Goal: Task Accomplishment & Management: Use online tool/utility

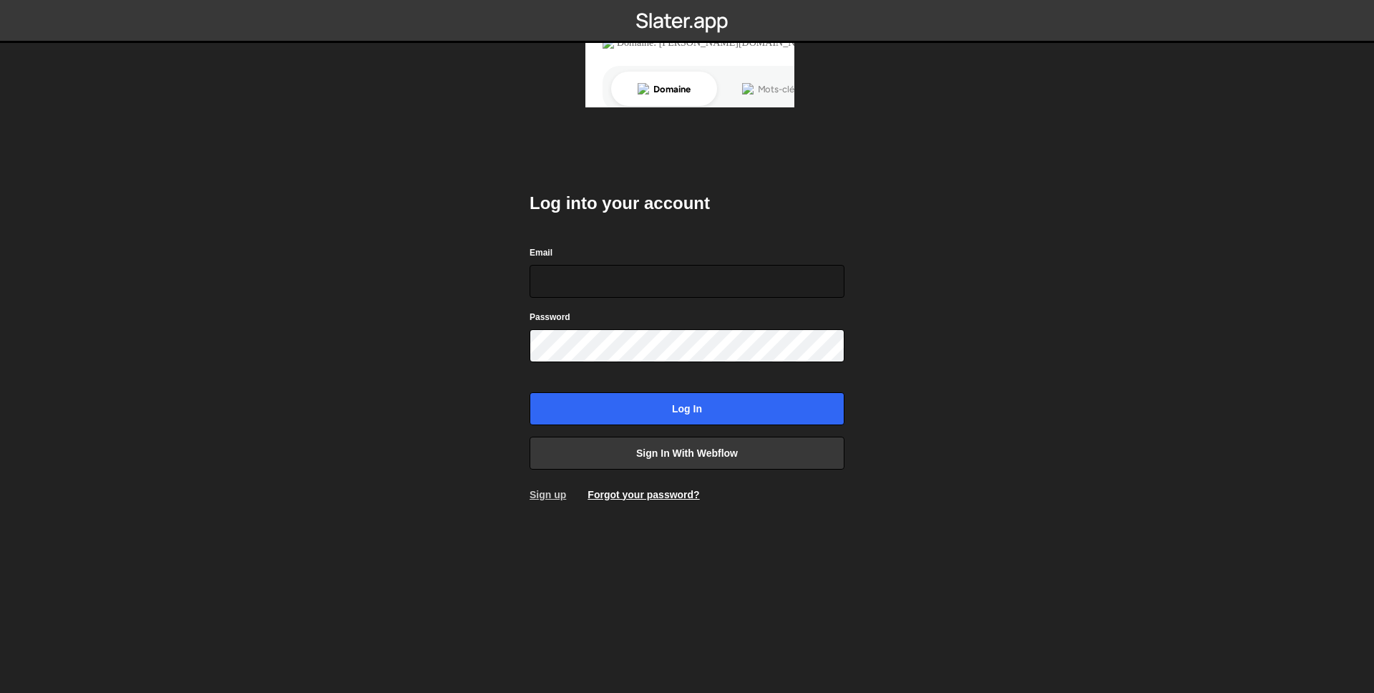
click at [562, 492] on link "Sign up" at bounding box center [547, 494] width 36 height 11
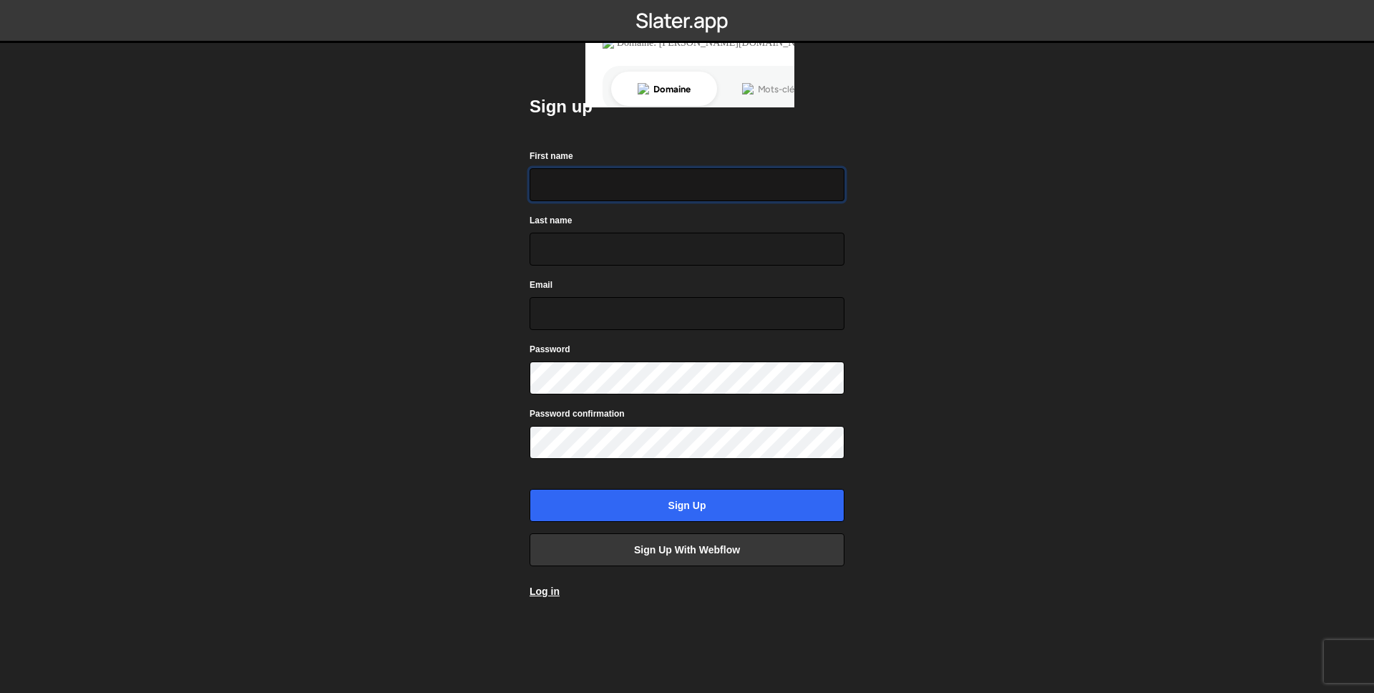
click at [617, 190] on input "First name" at bounding box center [686, 184] width 315 height 33
type input "Killian"
click at [606, 235] on input "Last name" at bounding box center [686, 249] width 315 height 33
type input "Petton"
click at [585, 313] on input "Email" at bounding box center [686, 313] width 315 height 33
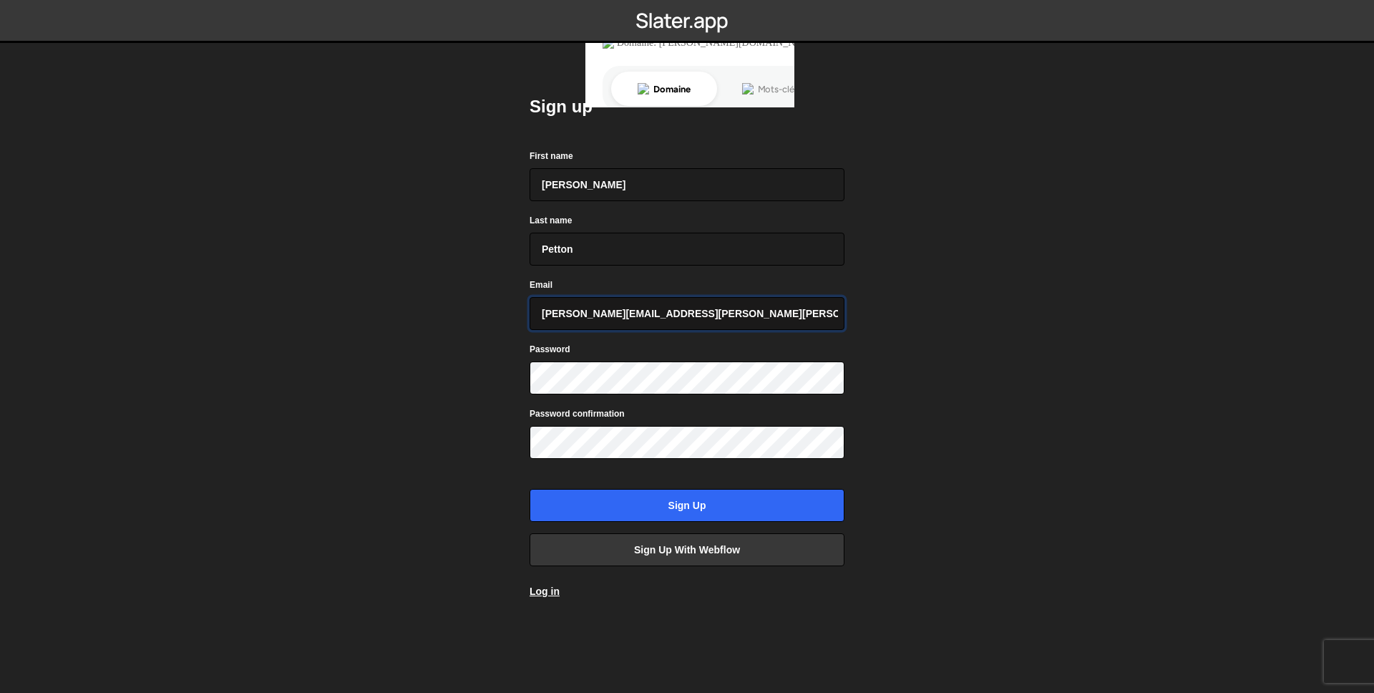
type input "[EMAIL_ADDRESS][DOMAIN_NAME]"
click at [1086, 287] on body "Sign up First name Killian Last name Petton Email killian.petton@ventura-agency…" at bounding box center [687, 346] width 1374 height 693
click at [786, 547] on link "Sign up with Webflow" at bounding box center [686, 549] width 315 height 33
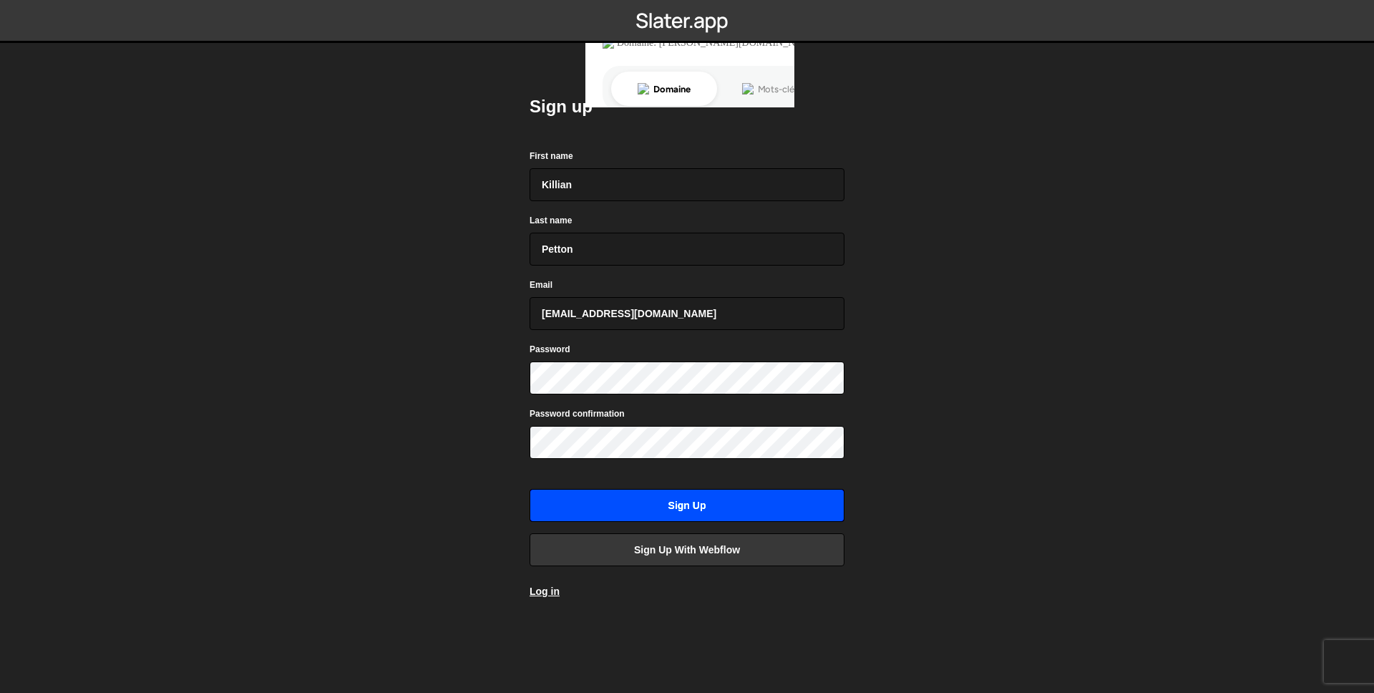
click at [712, 514] on input "Sign up" at bounding box center [686, 505] width 315 height 33
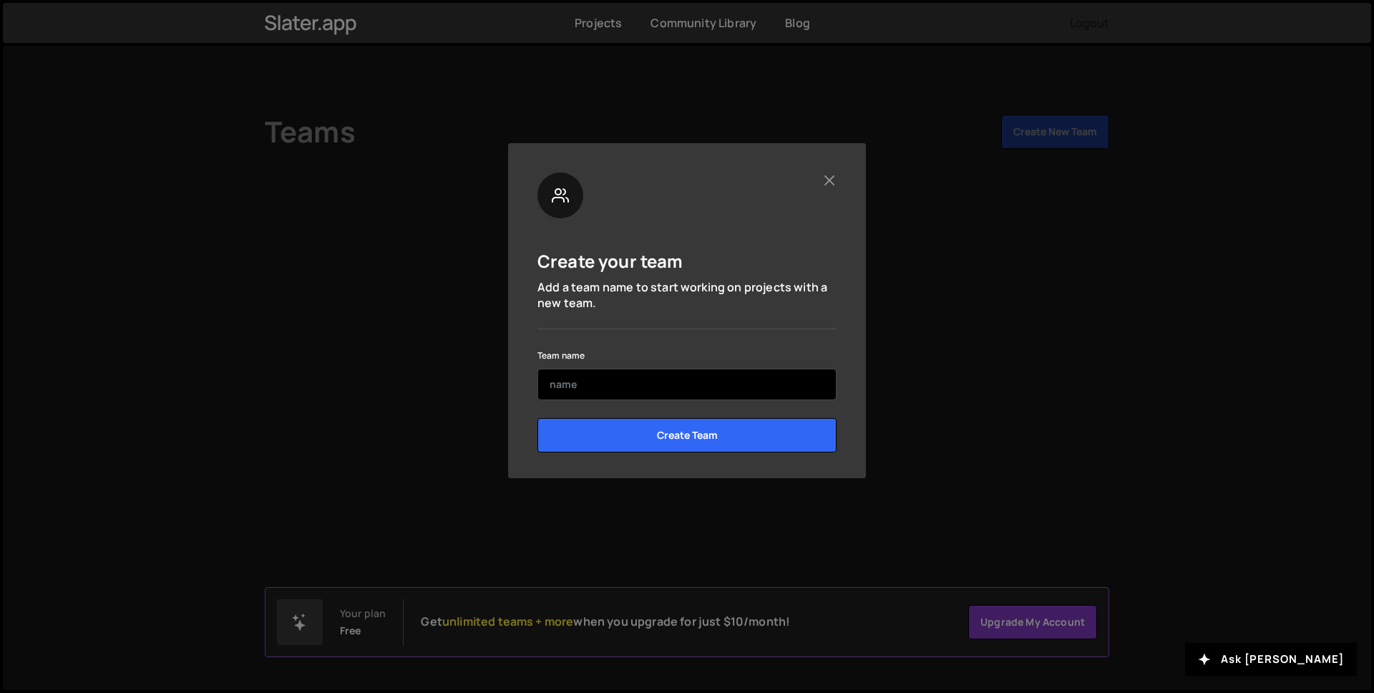
click at [700, 381] on input "text" at bounding box center [686, 383] width 299 height 31
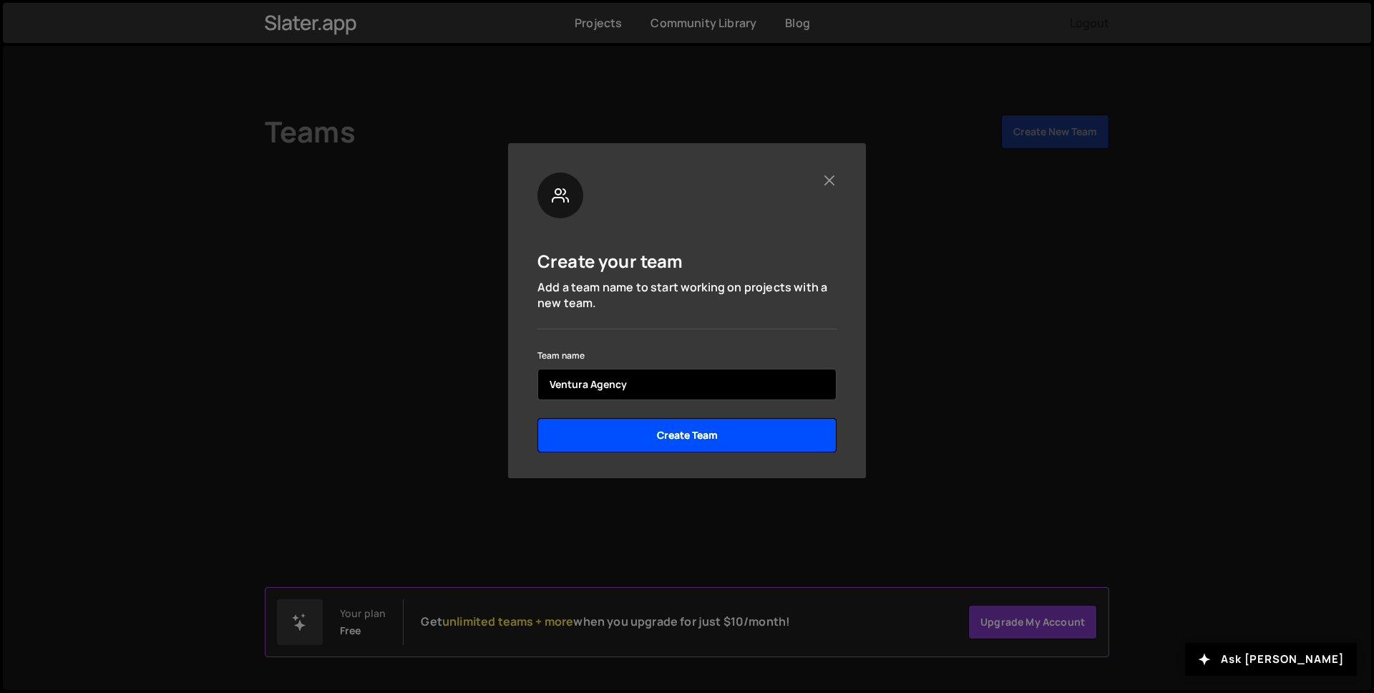
type input "Ventura Agency"
click at [716, 438] on input "Create Team" at bounding box center [686, 435] width 299 height 34
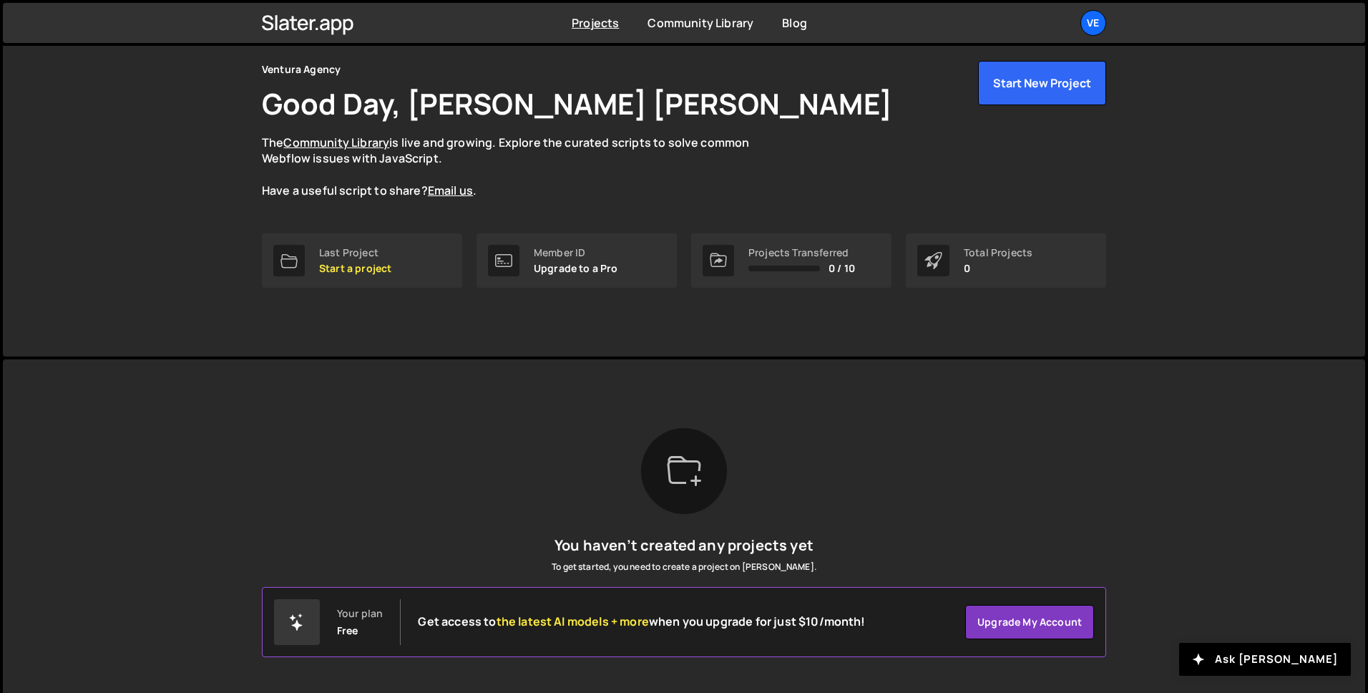
scroll to position [75, 0]
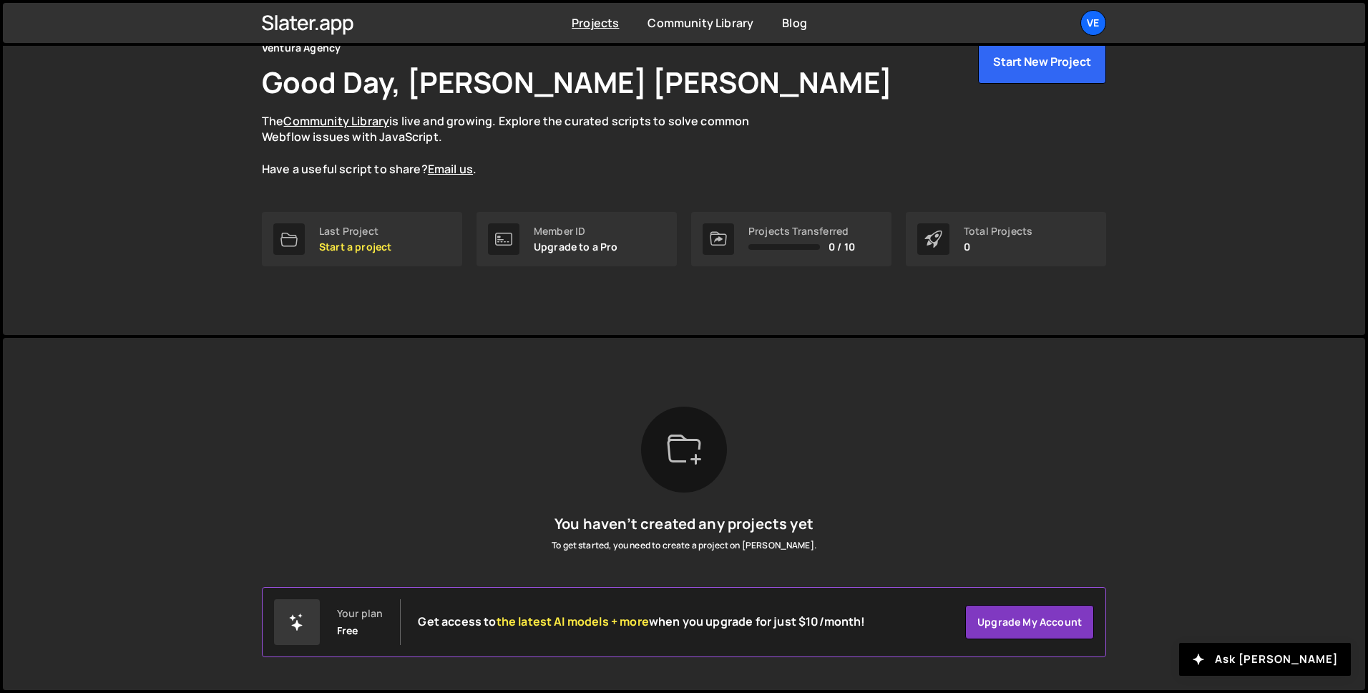
click at [686, 432] on icon at bounding box center [684, 449] width 34 height 34
click at [680, 456] on icon at bounding box center [684, 449] width 34 height 34
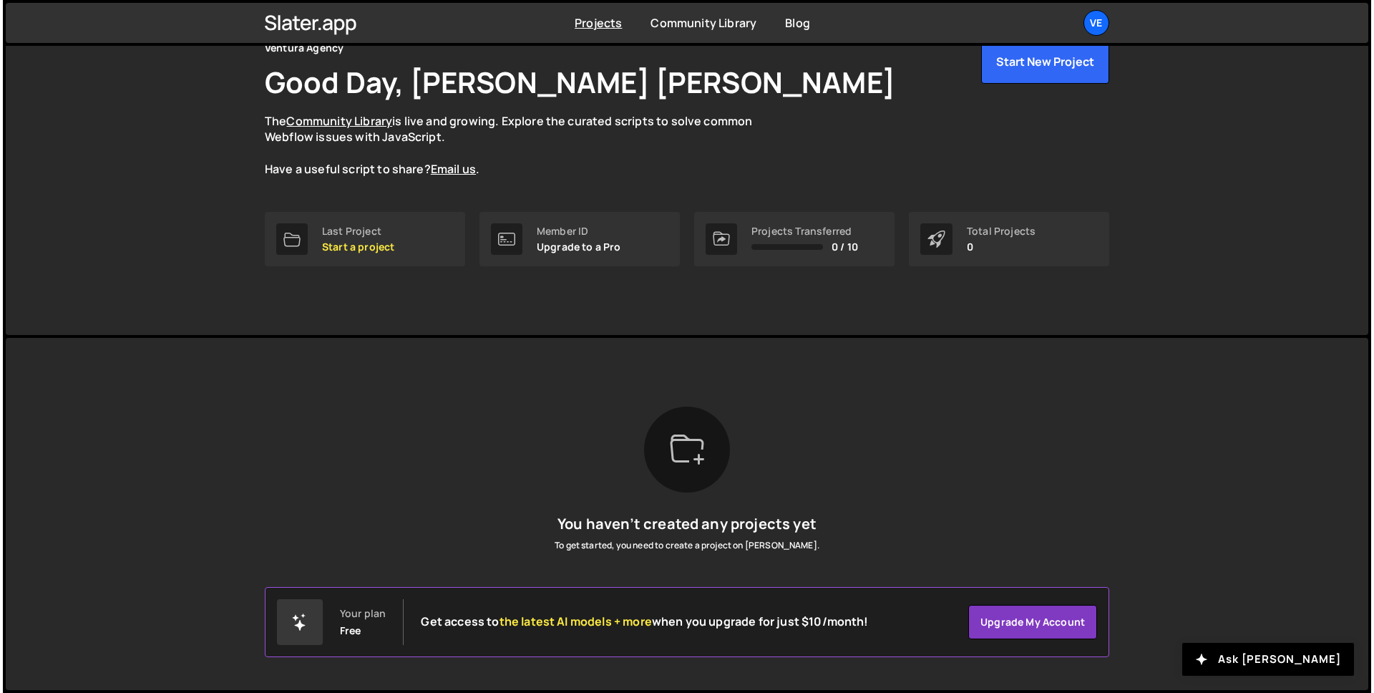
scroll to position [0, 0]
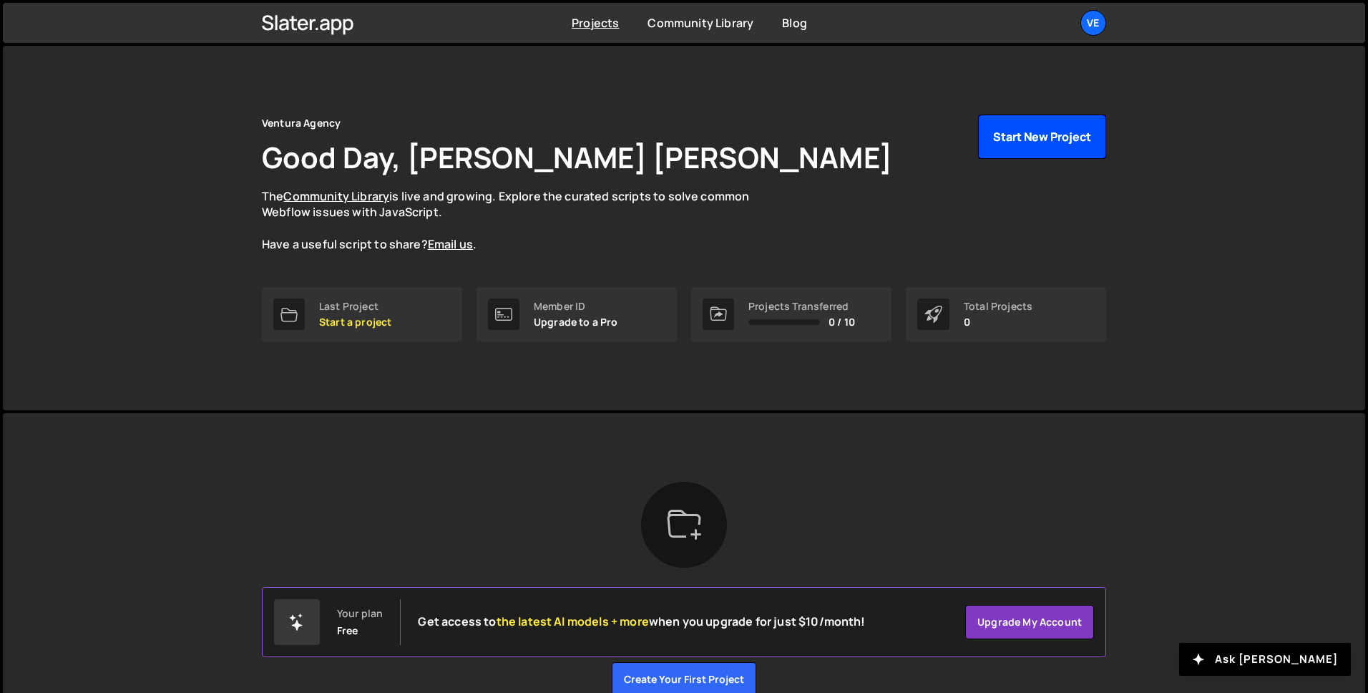
click at [1045, 125] on button "Start New Project" at bounding box center [1042, 136] width 128 height 44
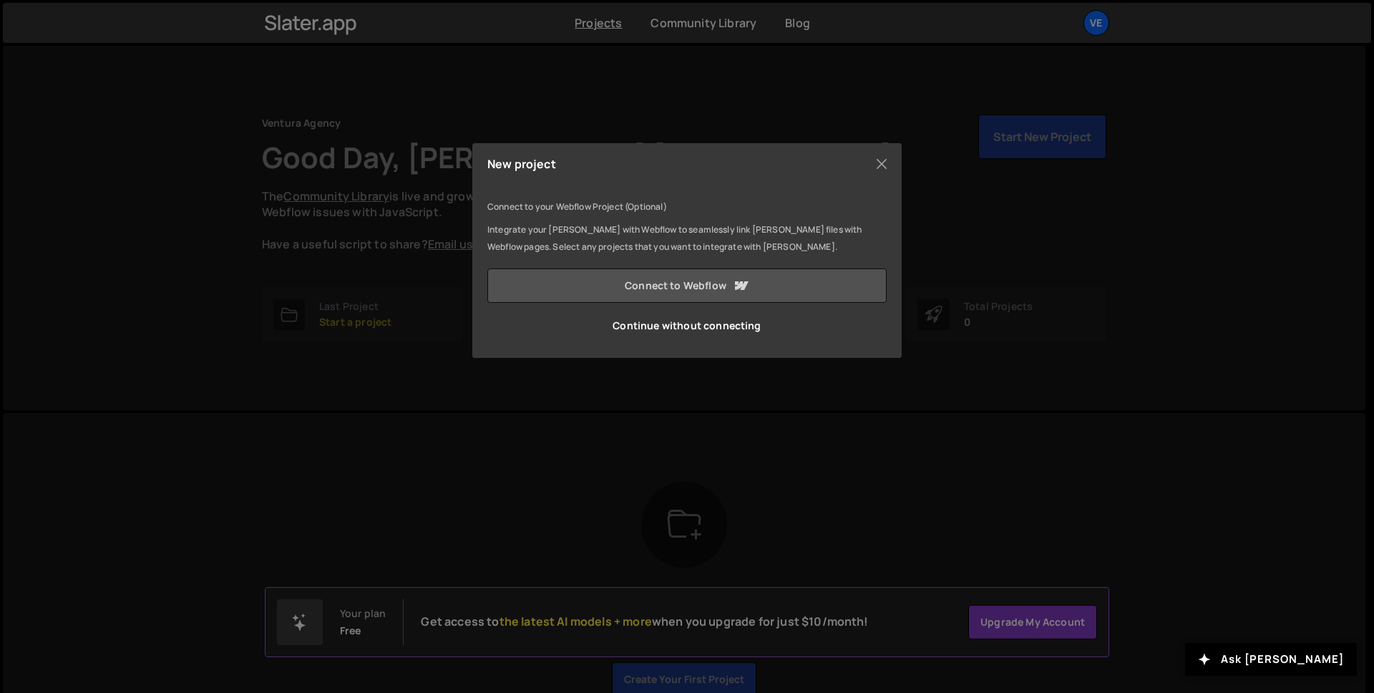
click at [707, 277] on link "Connect to Webflow" at bounding box center [686, 285] width 399 height 34
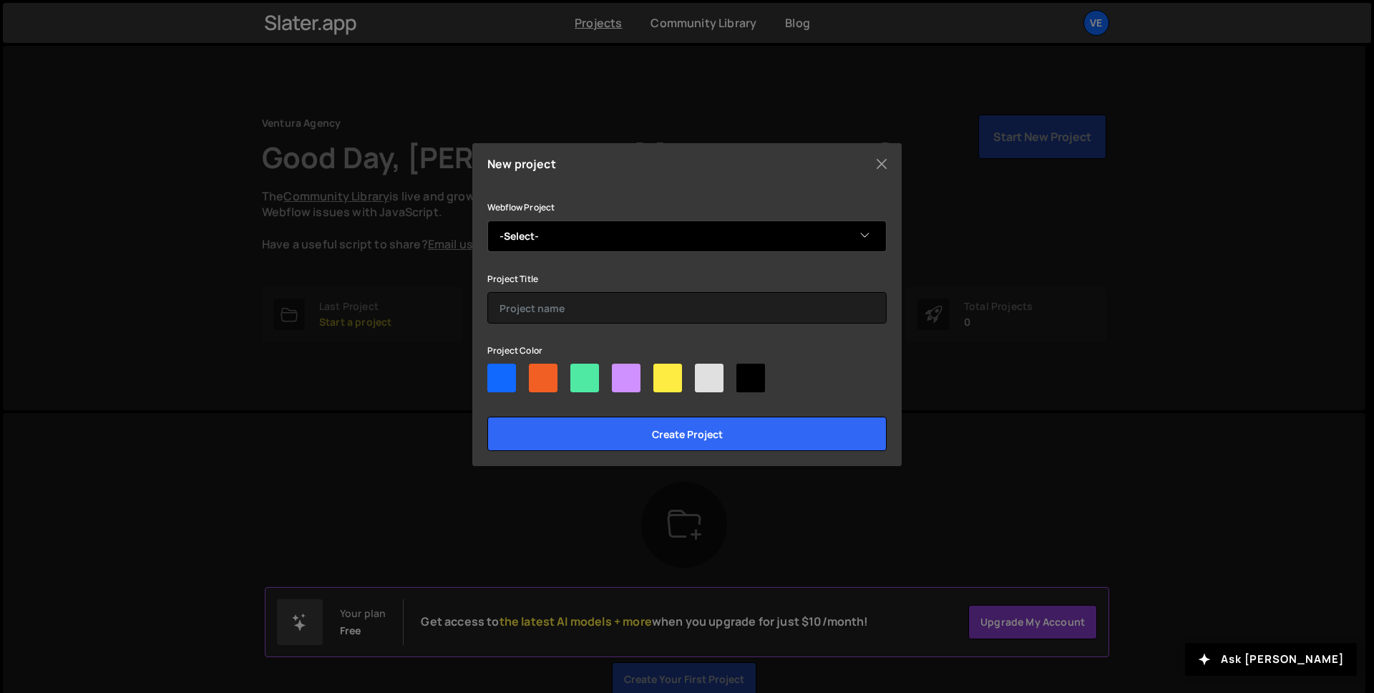
click at [633, 233] on select "-Select- Glaz Ostra" at bounding box center [686, 235] width 399 height 31
select select "68a81f3271b81854d05d093d"
click at [487, 220] on select "-Select- Glaz Ostra" at bounding box center [686, 235] width 399 height 31
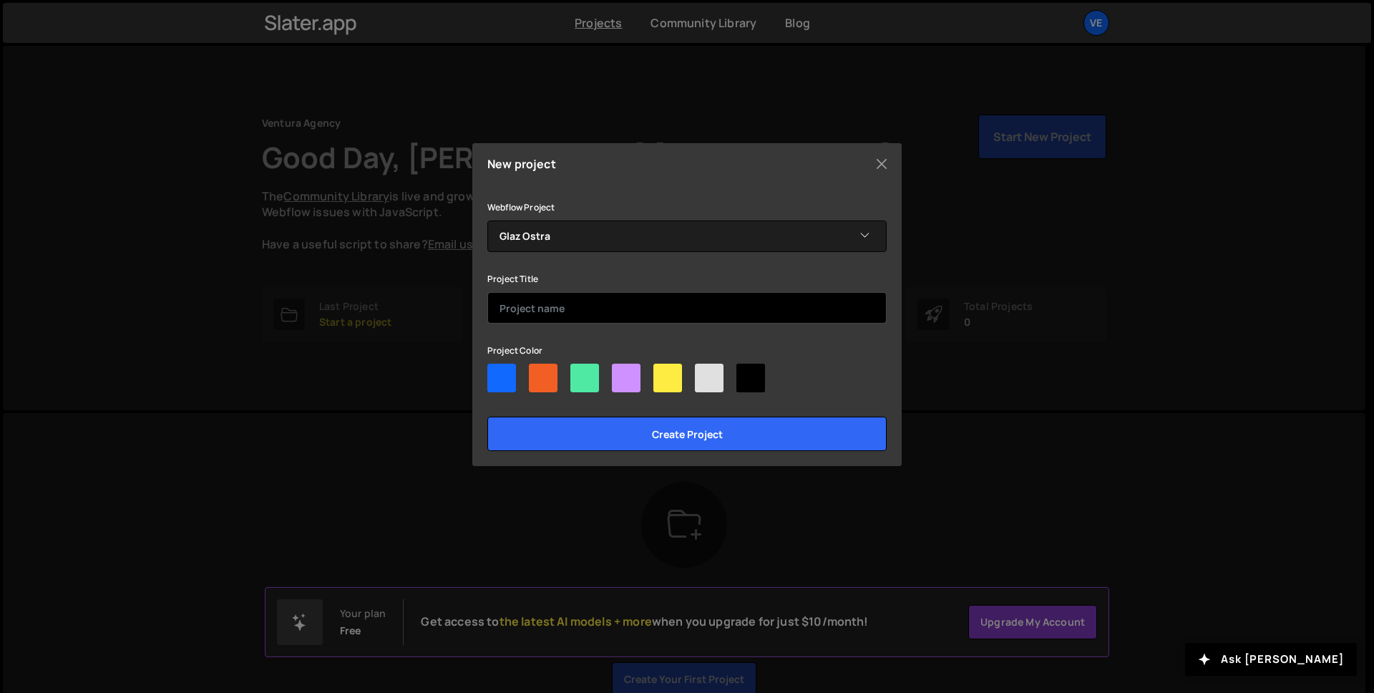
click at [614, 311] on input "text" at bounding box center [686, 307] width 399 height 31
type input "Glaz Ostra - Page d'accueil"
click at [675, 381] on div at bounding box center [667, 377] width 29 height 29
click at [663, 373] on input"] "radio" at bounding box center [657, 367] width 9 height 9
radio input"] "true"
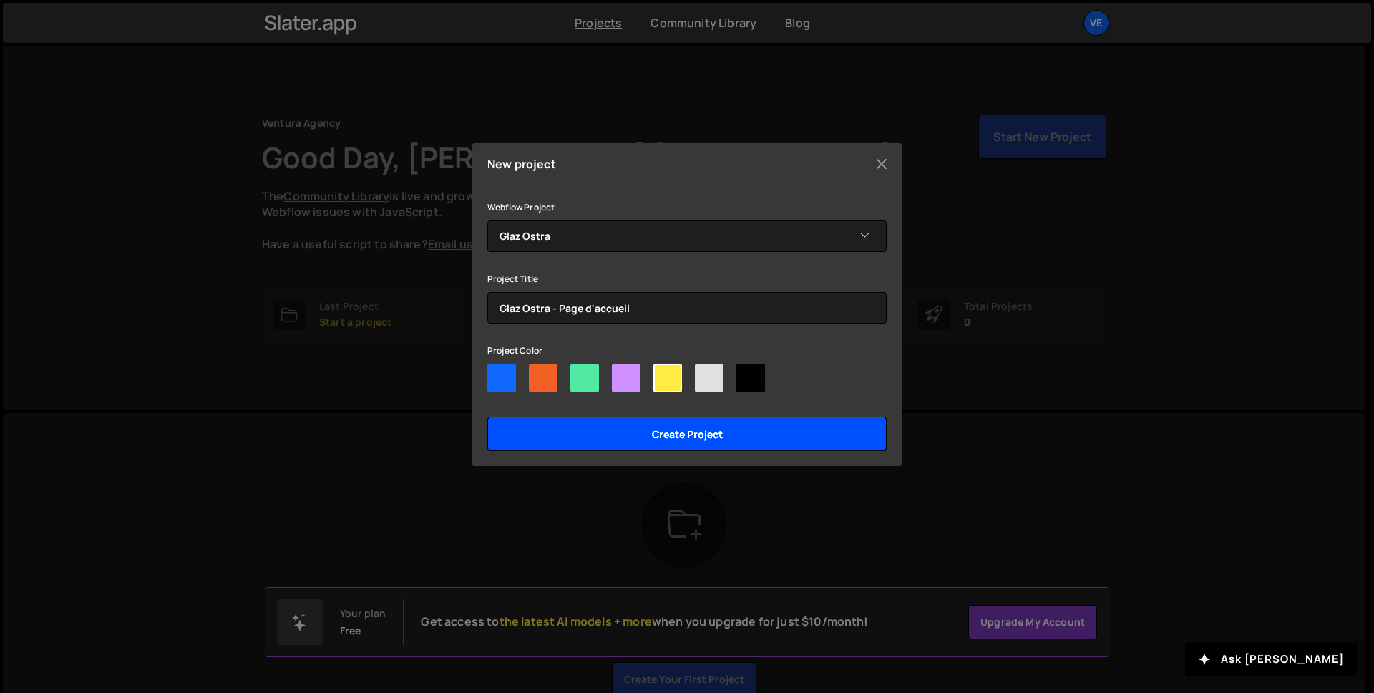
click at [692, 429] on input "Create project" at bounding box center [686, 433] width 399 height 34
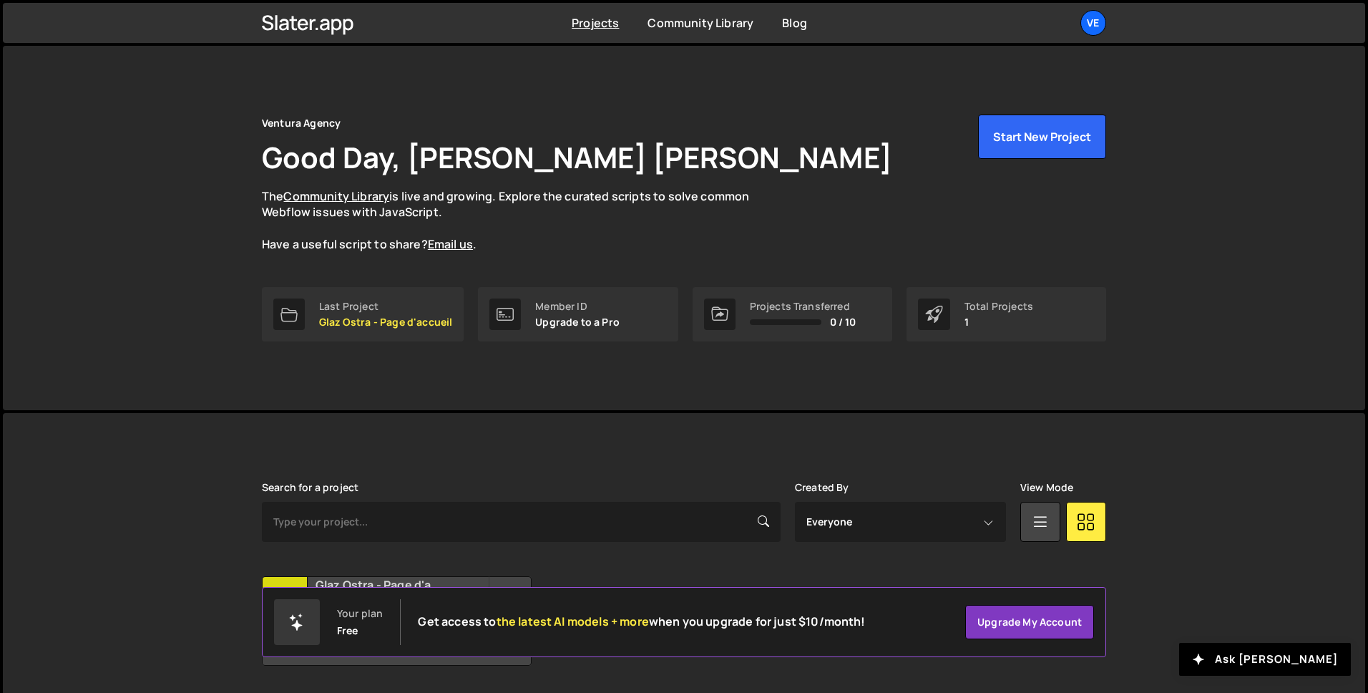
scroll to position [44, 0]
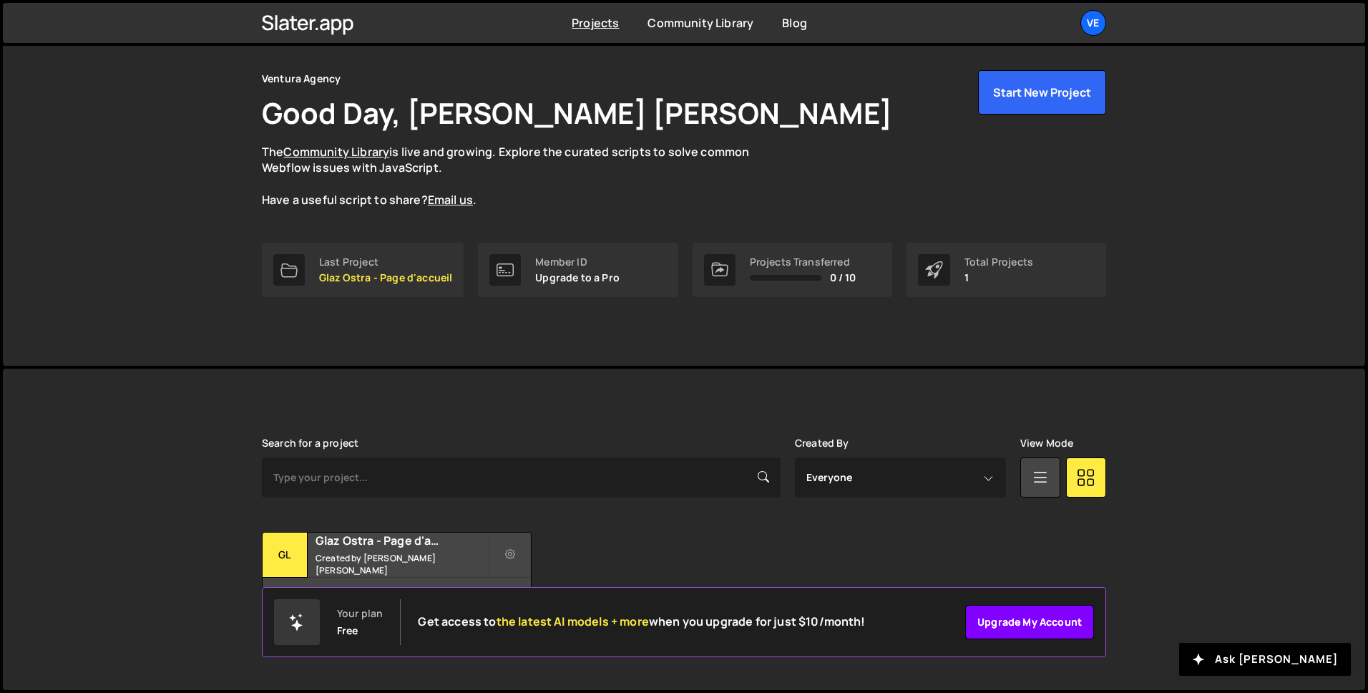
click at [1015, 628] on link "Upgrade my account" at bounding box center [1029, 622] width 129 height 34
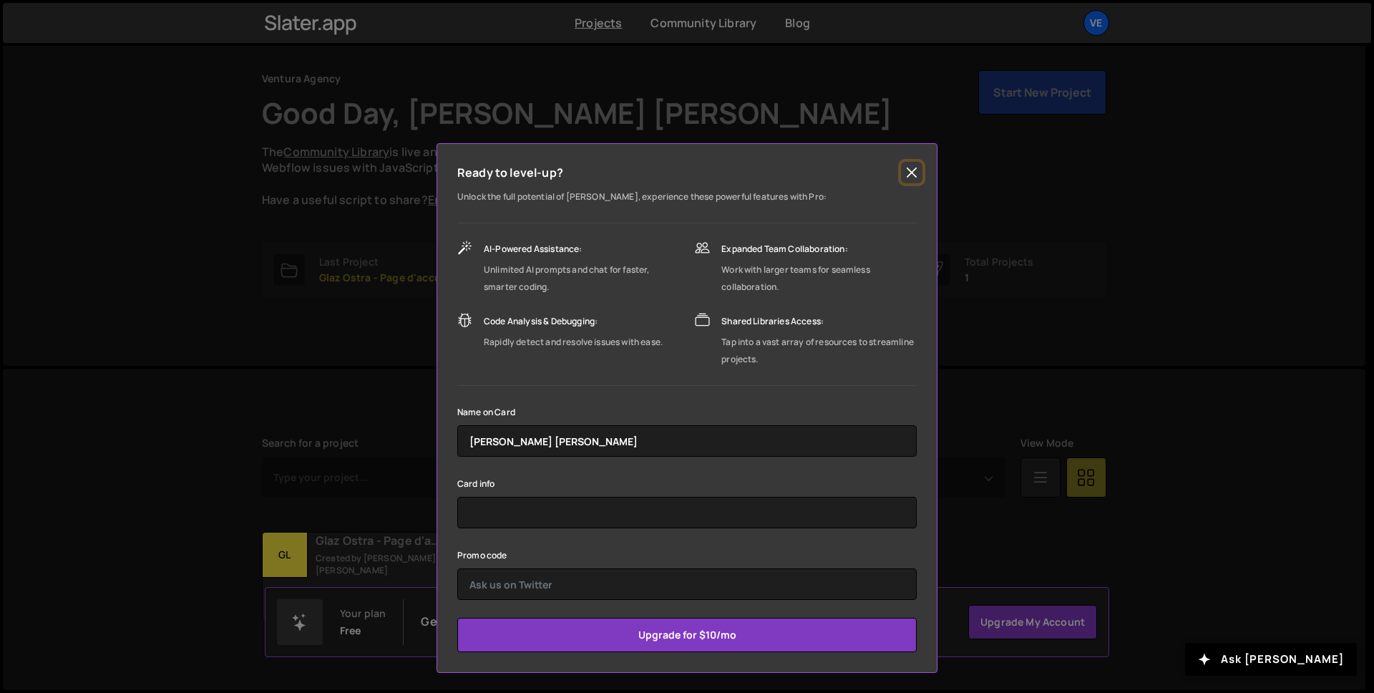
click at [915, 170] on button "Close" at bounding box center [911, 172] width 21 height 21
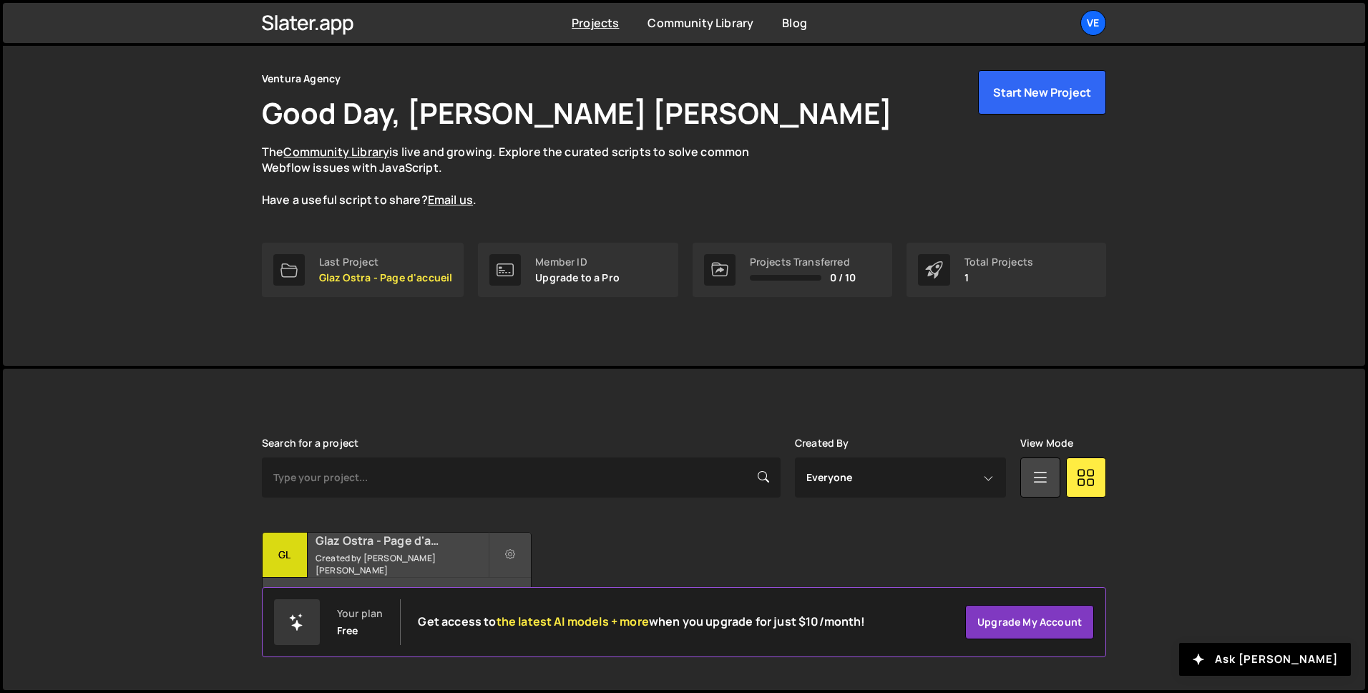
click at [401, 567] on small "Created by [PERSON_NAME] [PERSON_NAME]" at bounding box center [402, 564] width 172 height 24
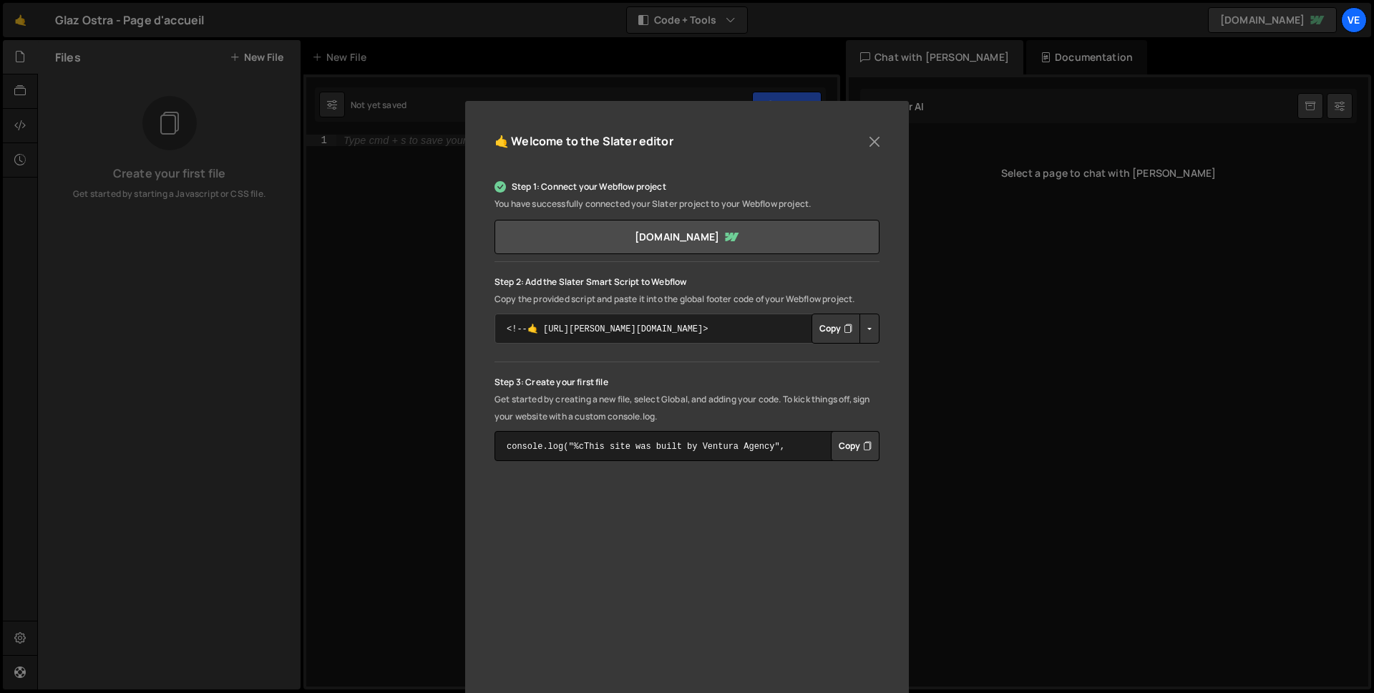
scroll to position [62, 0]
click at [864, 137] on button "Close" at bounding box center [874, 138] width 21 height 21
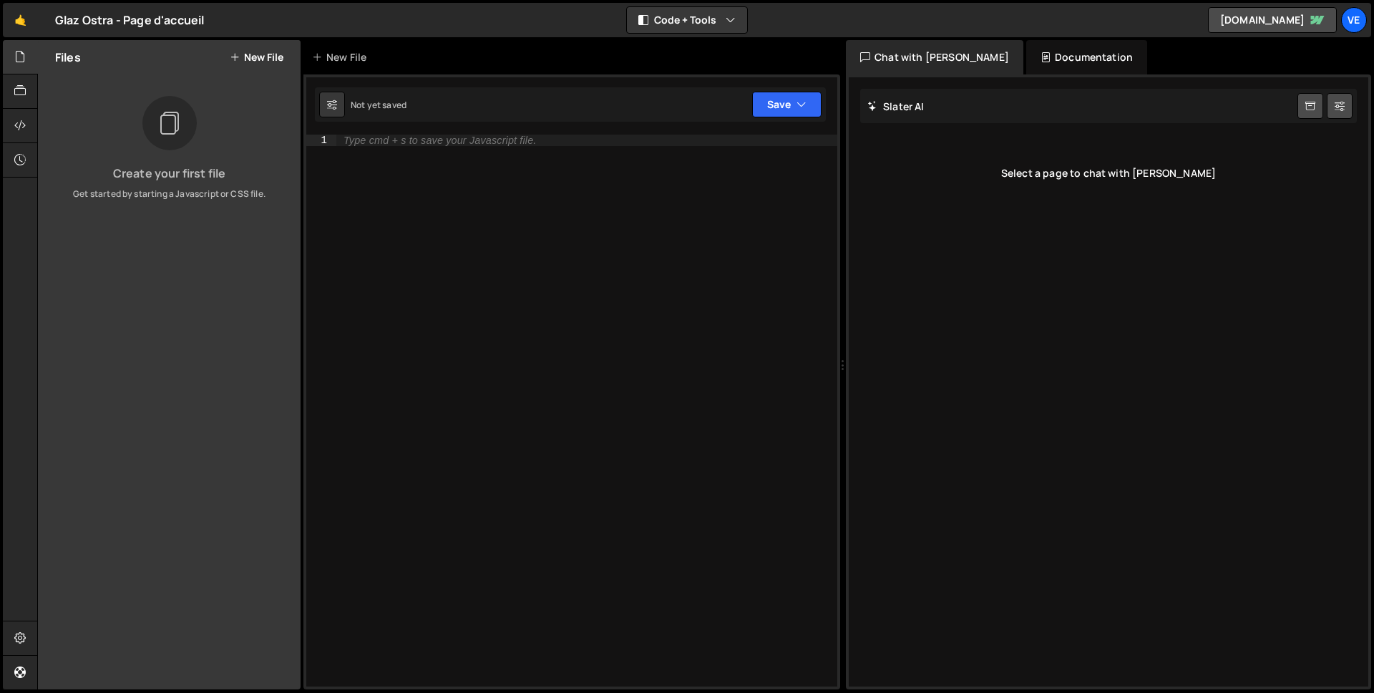
click at [571, 150] on div "Type cmd + s to save your Javascript file." at bounding box center [586, 422] width 501 height 575
click at [581, 201] on div "Type cmd + s to save your Javascript file." at bounding box center [586, 422] width 501 height 575
click at [28, 127] on div at bounding box center [20, 126] width 35 height 34
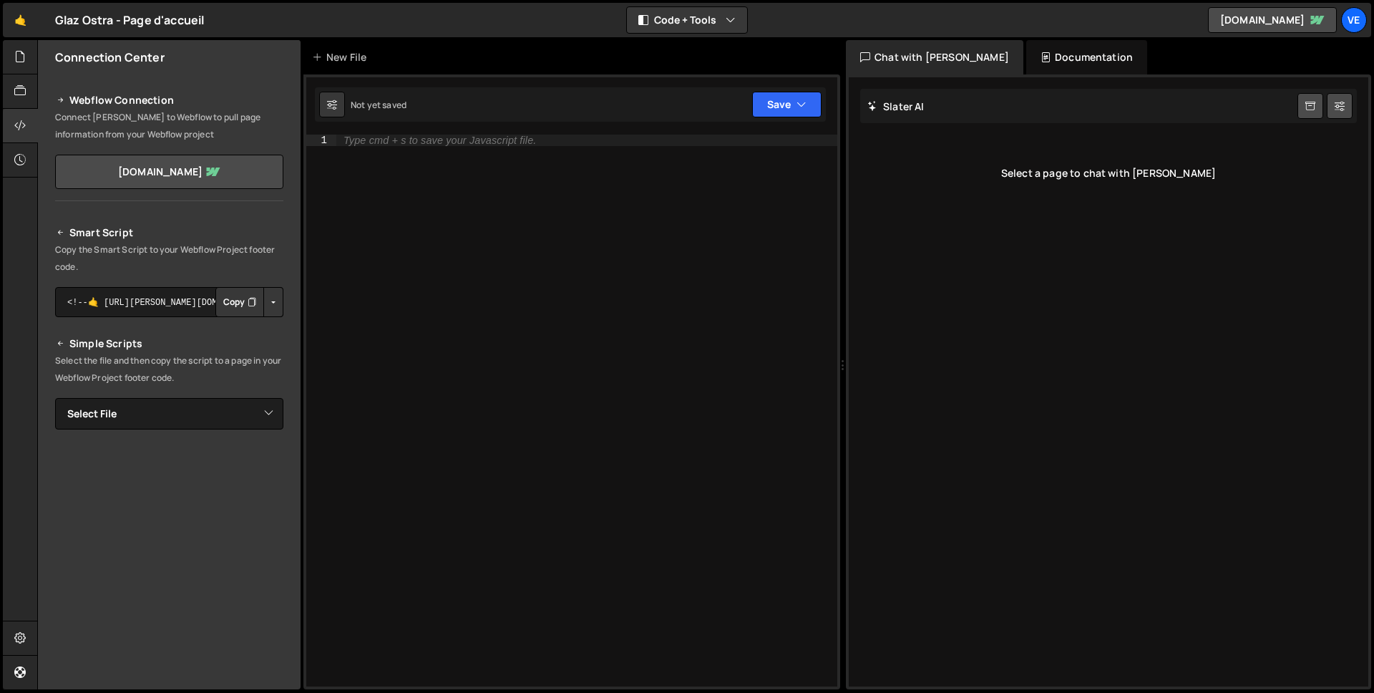
click at [248, 306] on icon "Button group with nested dropdown" at bounding box center [252, 302] width 9 height 14
click at [268, 303] on button "Button group with nested dropdown" at bounding box center [273, 302] width 20 height 30
click at [28, 59] on div at bounding box center [20, 57] width 35 height 34
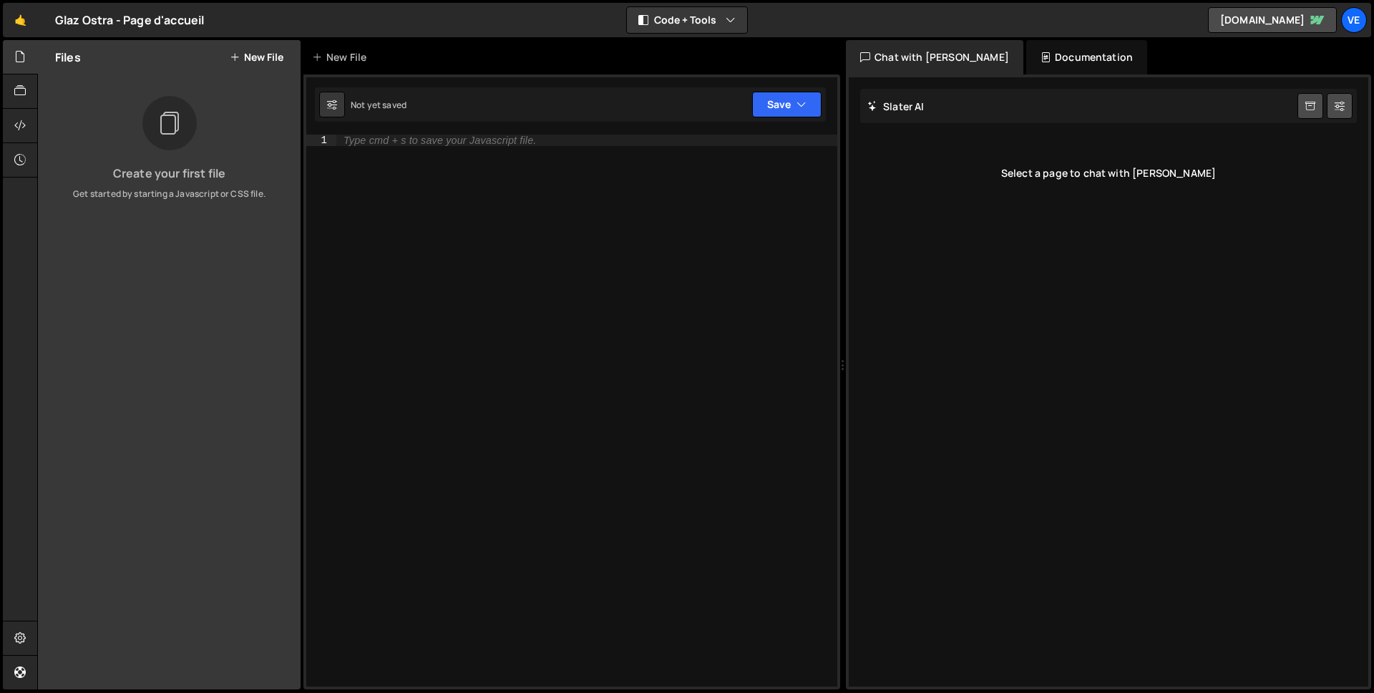
click at [153, 117] on div at bounding box center [169, 123] width 54 height 54
click at [291, 45] on div "Files New File" at bounding box center [169, 57] width 263 height 34
click at [277, 54] on button "New File" at bounding box center [257, 57] width 54 height 11
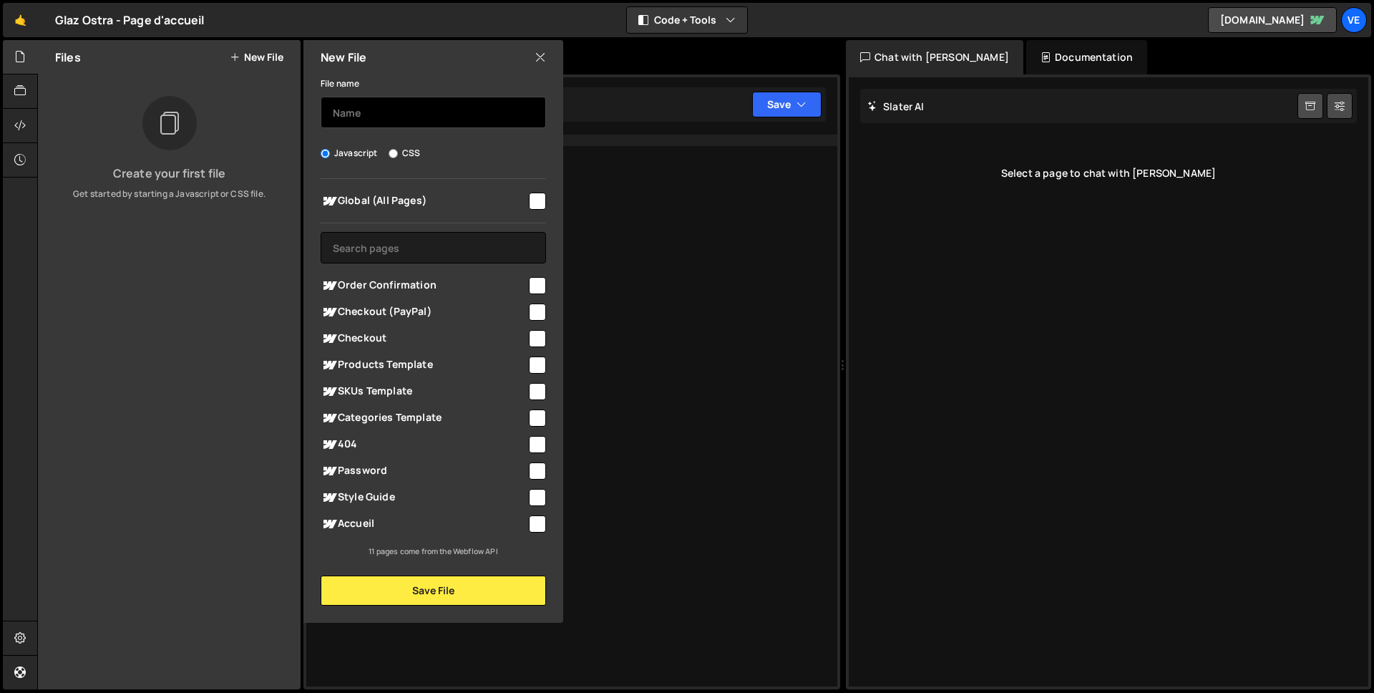
click at [395, 126] on input "text" at bounding box center [433, 112] width 225 height 31
type input "Page d'accueil"
click at [536, 524] on input "checkbox" at bounding box center [537, 523] width 17 height 17
checkbox input "true"
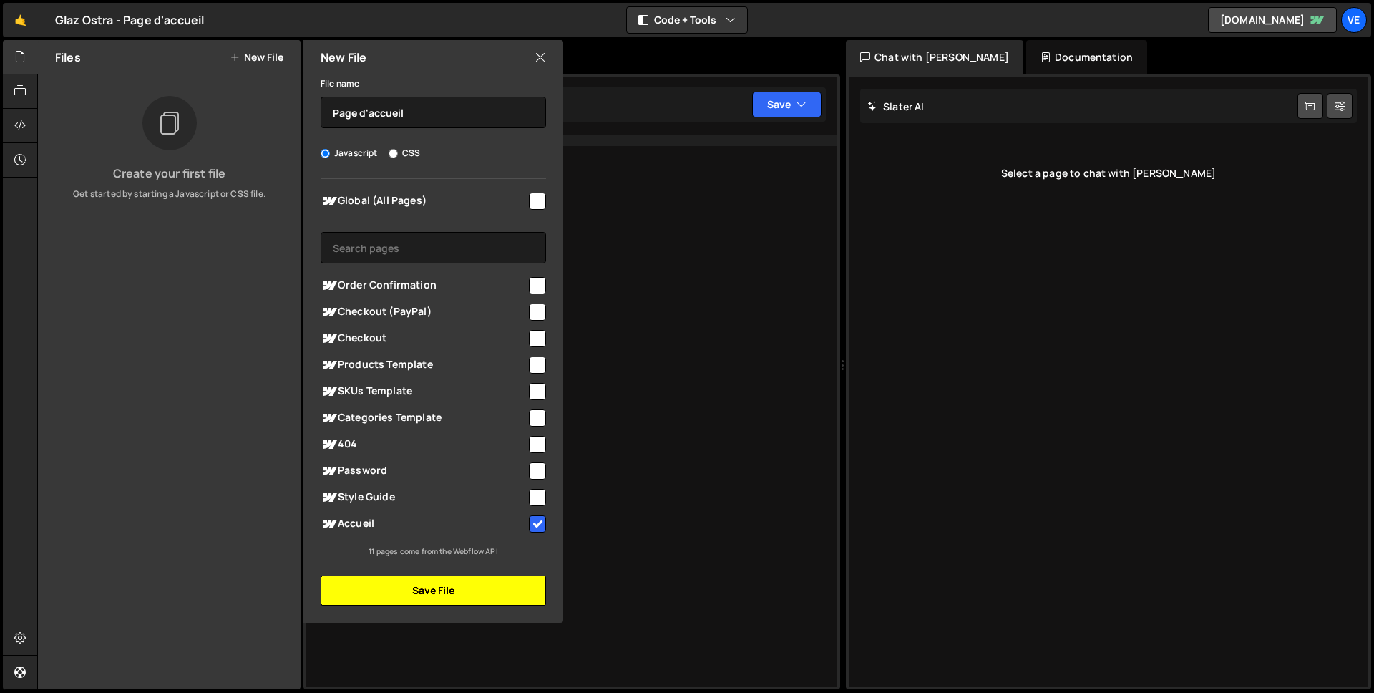
click at [488, 592] on button "Save File" at bounding box center [433, 590] width 225 height 30
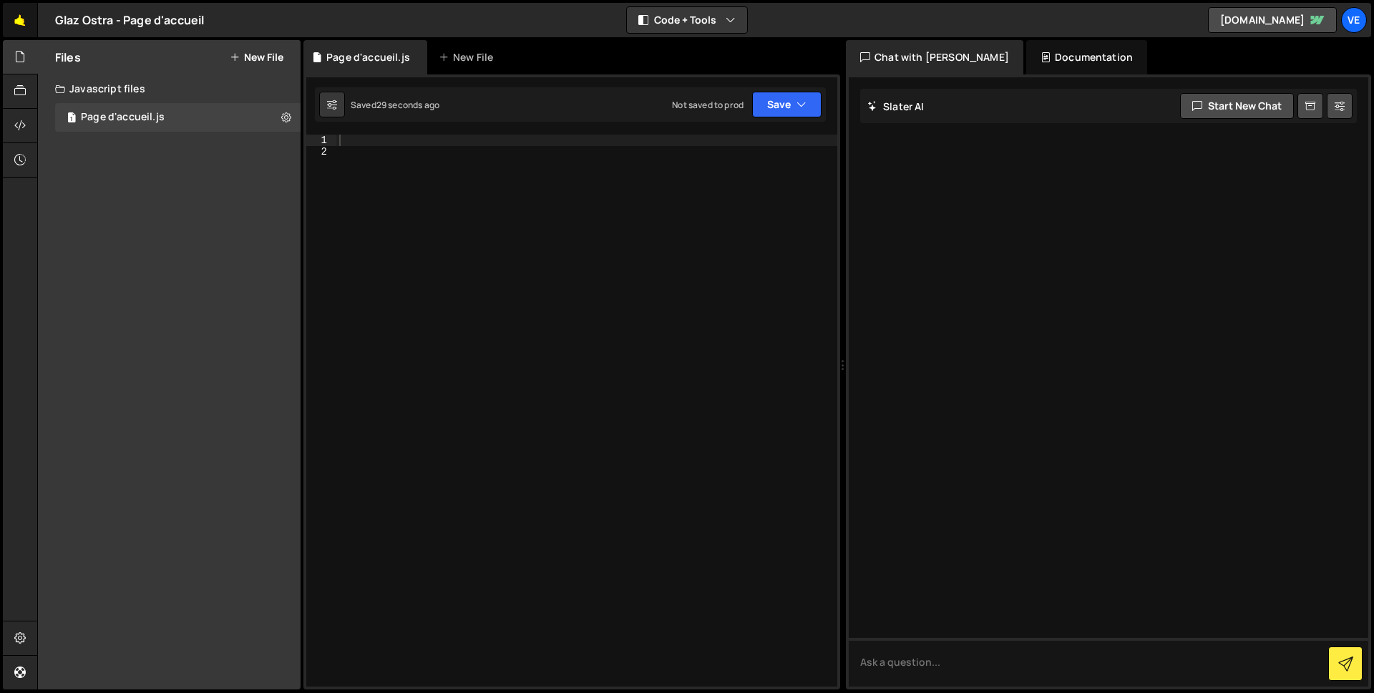
click at [16, 22] on link "🤙" at bounding box center [20, 20] width 35 height 34
